Goal: Information Seeking & Learning: Learn about a topic

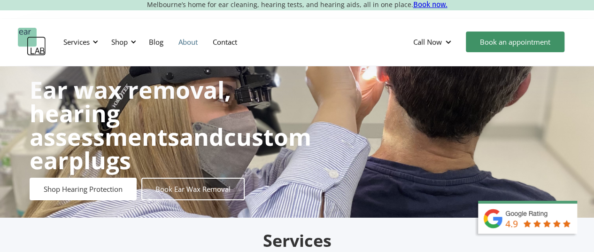
click at [185, 40] on link "About" at bounding box center [188, 41] width 34 height 27
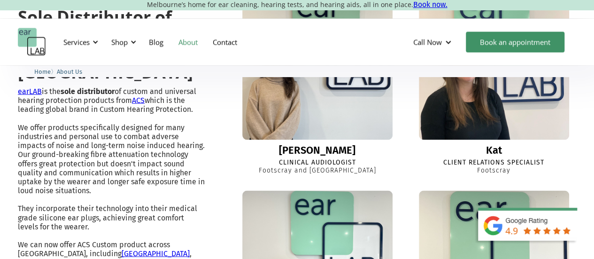
scroll to position [845, 0]
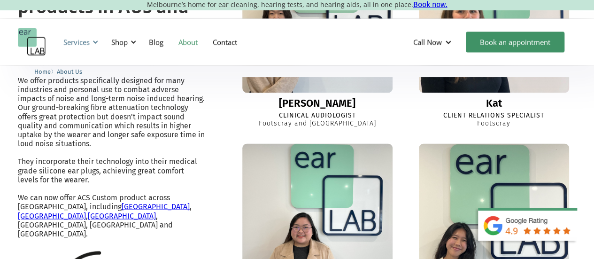
click at [95, 39] on div at bounding box center [95, 42] width 7 height 7
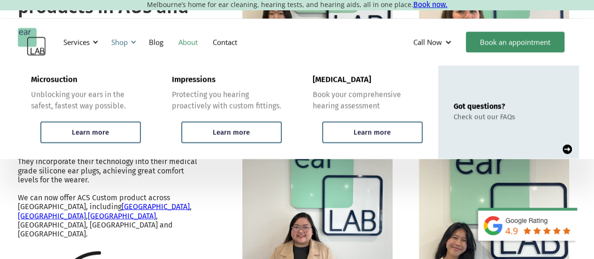
click at [131, 43] on div at bounding box center [133, 42] width 7 height 7
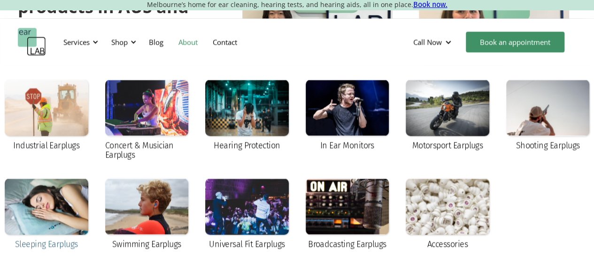
click at [46, 216] on div at bounding box center [47, 206] width 84 height 56
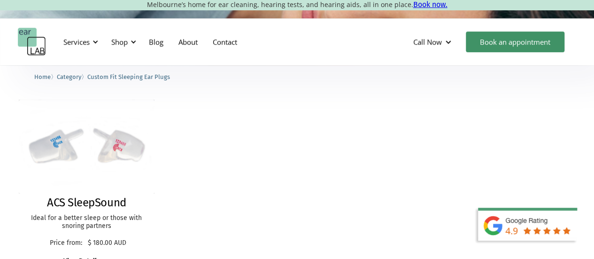
scroll to position [188, 0]
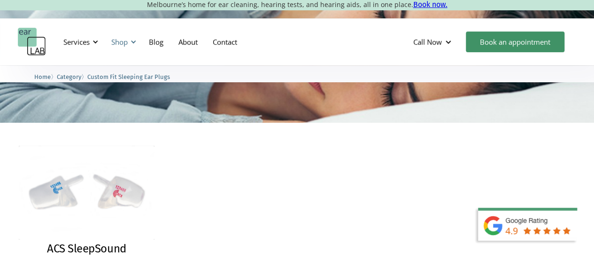
click at [124, 43] on div "Shop" at bounding box center [119, 41] width 16 height 9
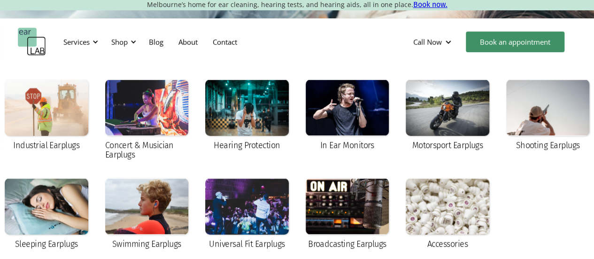
scroll to position [94, 0]
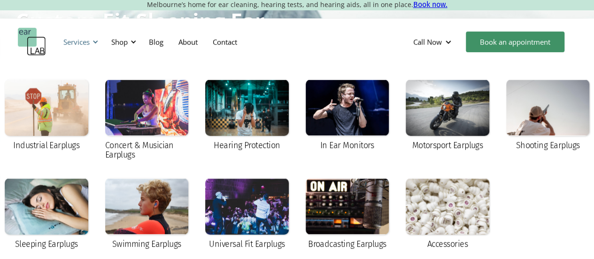
click at [97, 42] on div at bounding box center [95, 42] width 7 height 7
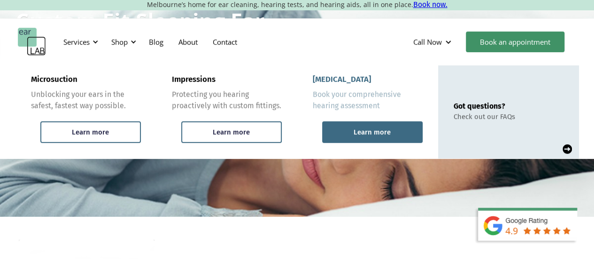
click at [355, 126] on div "Learn more" at bounding box center [372, 132] width 101 height 22
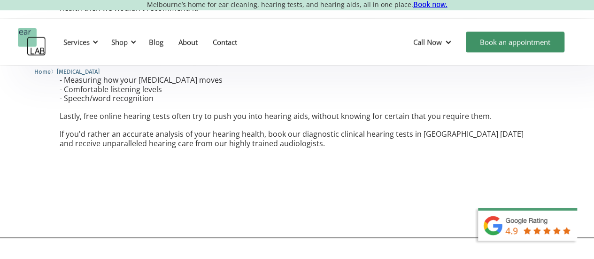
scroll to position [2442, 0]
